Goal: Task Accomplishment & Management: Manage account settings

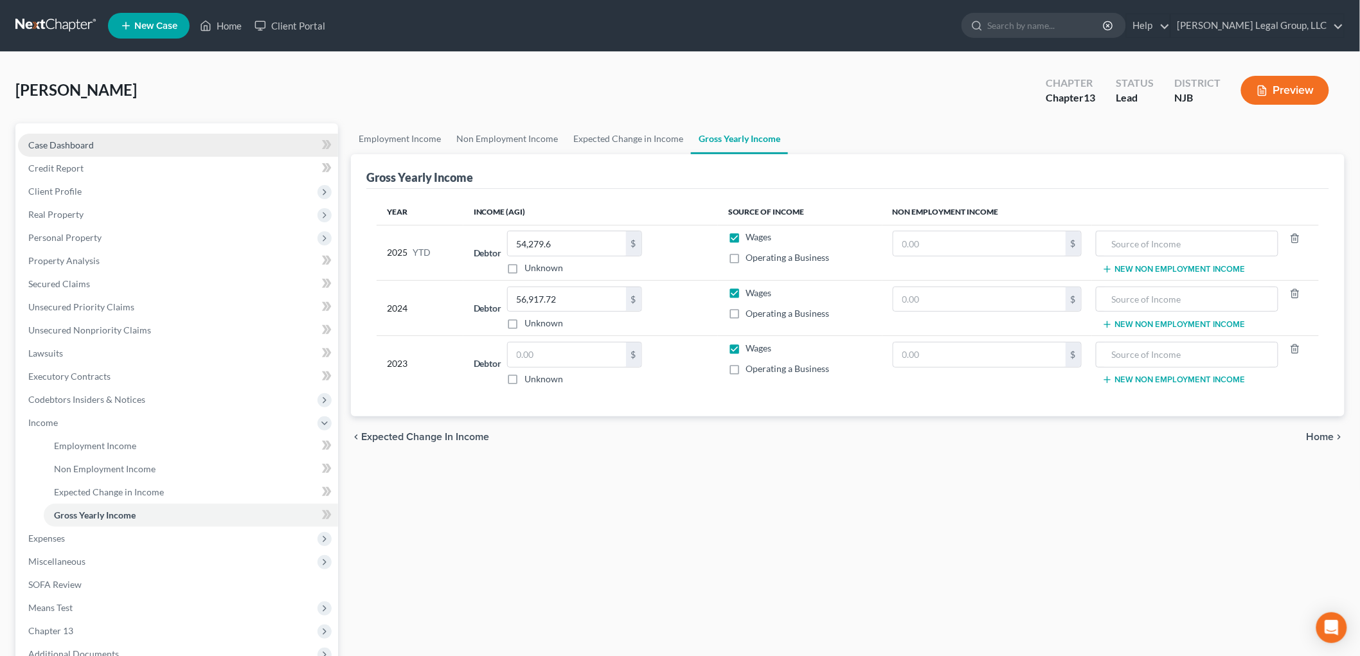
click at [88, 145] on span "Case Dashboard" at bounding box center [61, 145] width 66 height 11
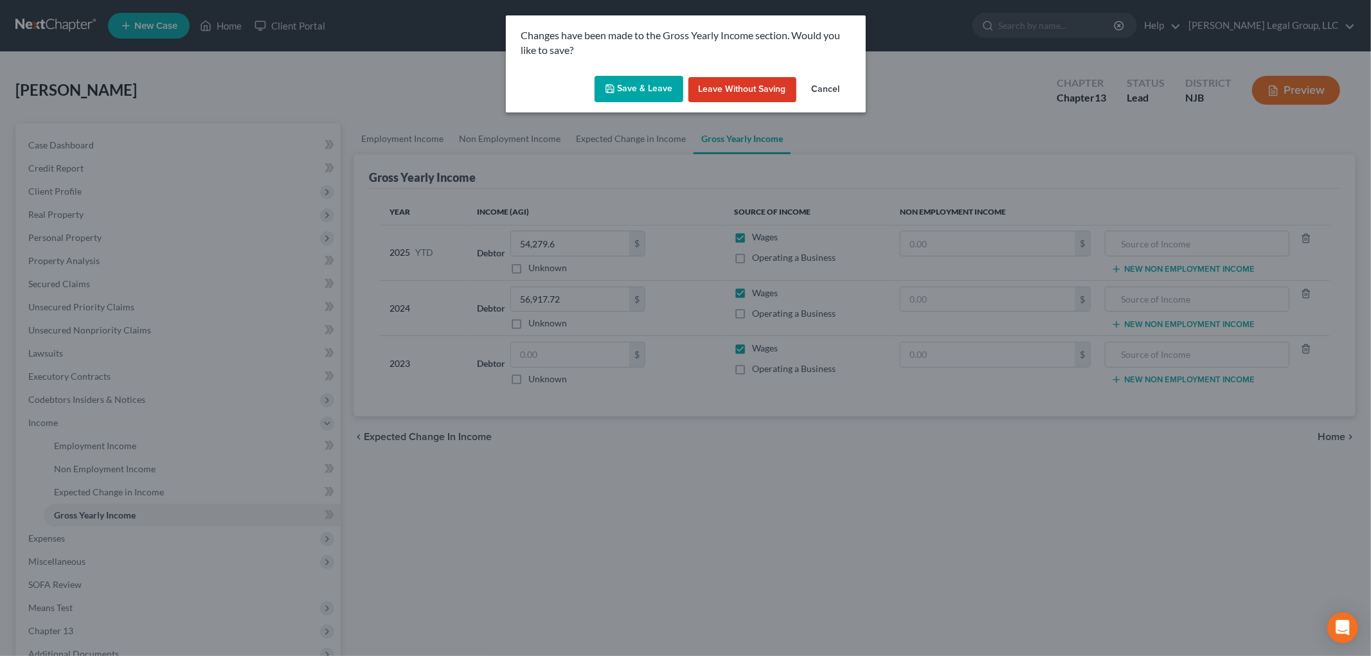
click at [640, 81] on button "Save & Leave" at bounding box center [639, 89] width 89 height 27
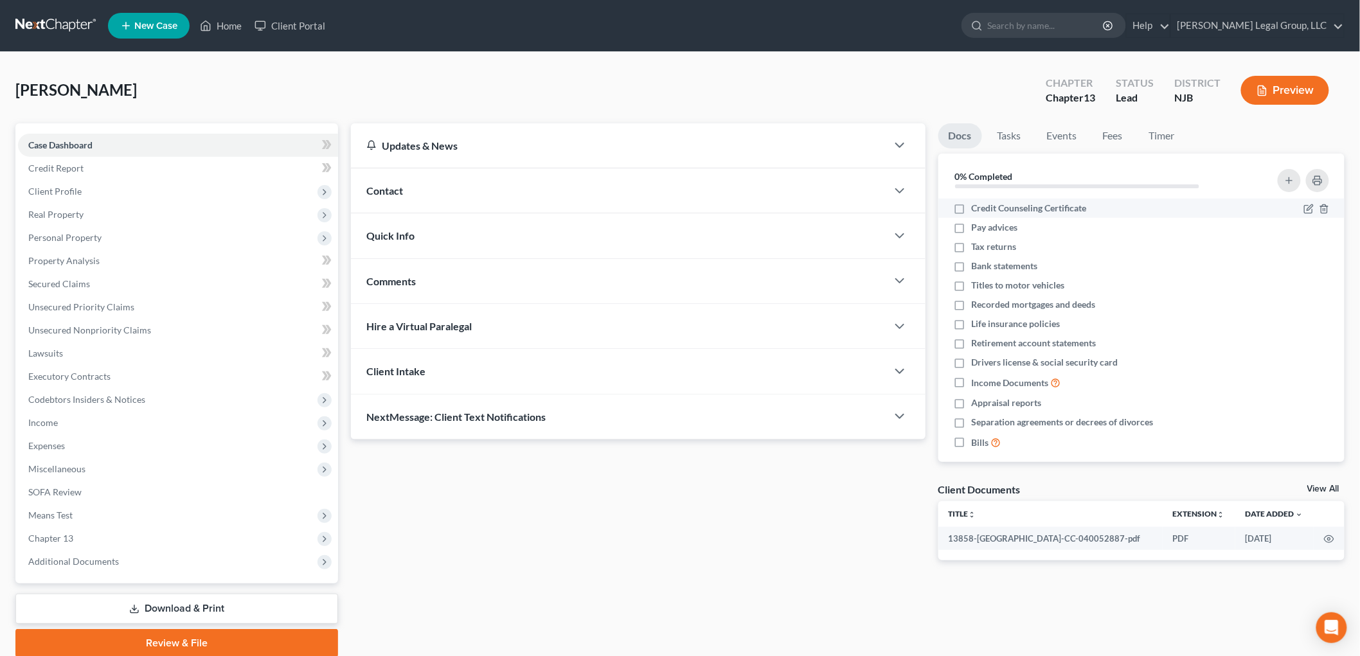
click at [1053, 208] on span "Credit Counseling Certificate" at bounding box center [1029, 208] width 115 height 13
click at [986, 208] on input "Credit Counseling Certificate" at bounding box center [981, 206] width 8 height 8
checkbox input "true"
click at [1009, 269] on span "Bank statements" at bounding box center [1005, 266] width 66 height 13
click at [986, 268] on input "Bank statements" at bounding box center [981, 264] width 8 height 8
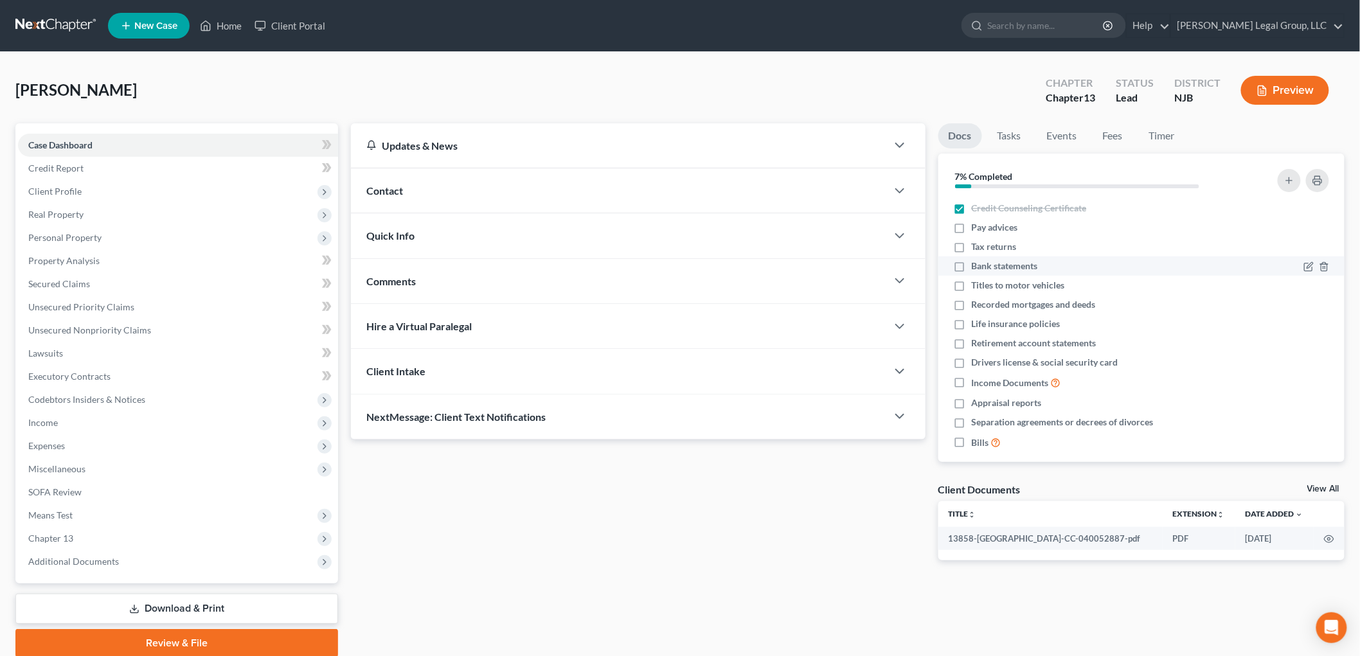
checkbox input "true"
click at [1008, 363] on span "Drivers license & social security card" at bounding box center [1045, 362] width 147 height 13
click at [986, 363] on input "Drivers license & social security card" at bounding box center [981, 360] width 8 height 8
checkbox input "true"
click at [1165, 140] on link "Timer" at bounding box center [1162, 135] width 46 height 25
